Goal: Task Accomplishment & Management: Manage account settings

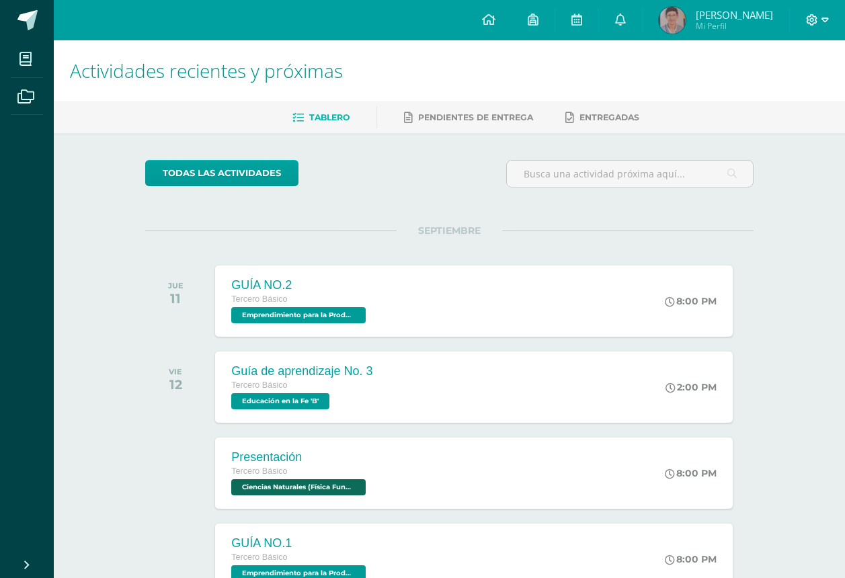
click at [825, 23] on icon at bounding box center [825, 20] width 7 height 12
click at [776, 92] on span "Cerrar sesión" at bounding box center [783, 91] width 61 height 13
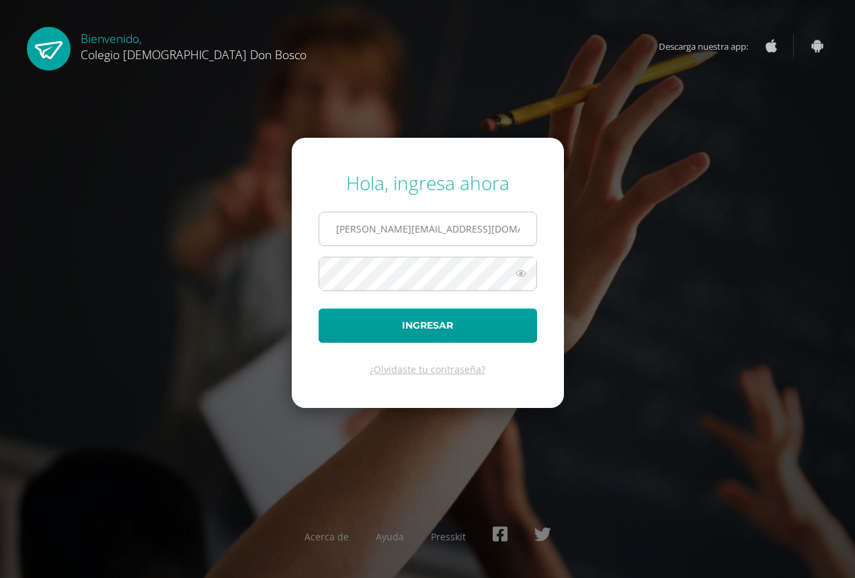
drag, startPoint x: 356, startPoint y: 227, endPoint x: 361, endPoint y: 233, distance: 7.7
click at [359, 229] on input "e.chavarria.5bdb@gmail.com" at bounding box center [427, 229] width 217 height 33
type input "s.chavarria.1cdb@gmail.com"
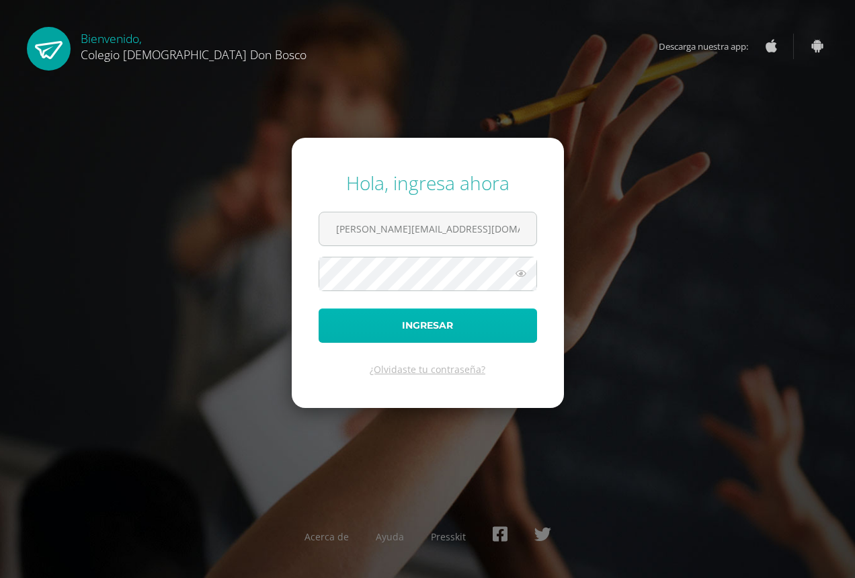
click at [392, 332] on button "Ingresar" at bounding box center [428, 326] width 219 height 34
